Goal: Task Accomplishment & Management: Manage account settings

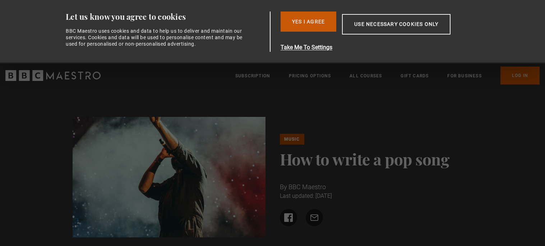
click at [325, 26] on button "Yes I Agree" at bounding box center [308, 21] width 56 height 20
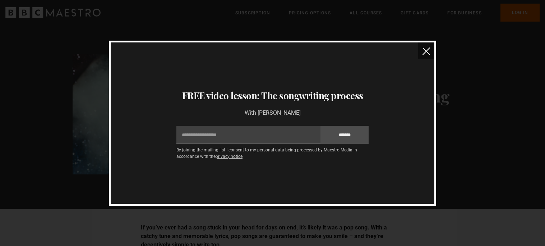
click at [424, 53] on img "close" at bounding box center [426, 51] width 8 height 8
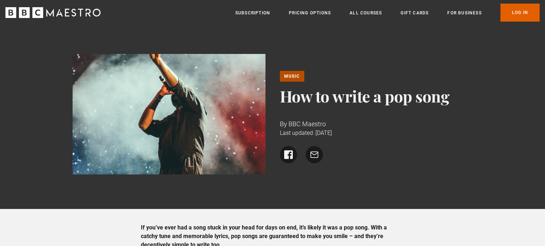
click at [515, 23] on header "Menu Close Subscription Pricing Options All Courses Gift Cards For business Alr…" at bounding box center [272, 12] width 545 height 25
click at [516, 21] on link "Log In" at bounding box center [519, 13] width 39 height 18
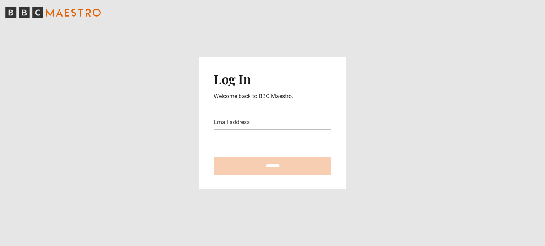
click at [318, 136] on input "Email address" at bounding box center [272, 138] width 117 height 19
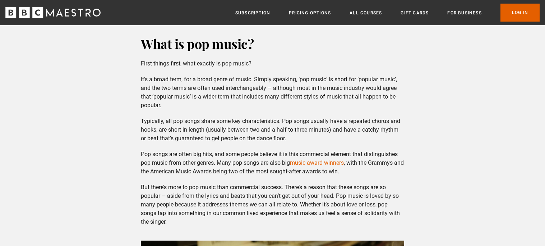
scroll to position [292, 0]
